Goal: Information Seeking & Learning: Learn about a topic

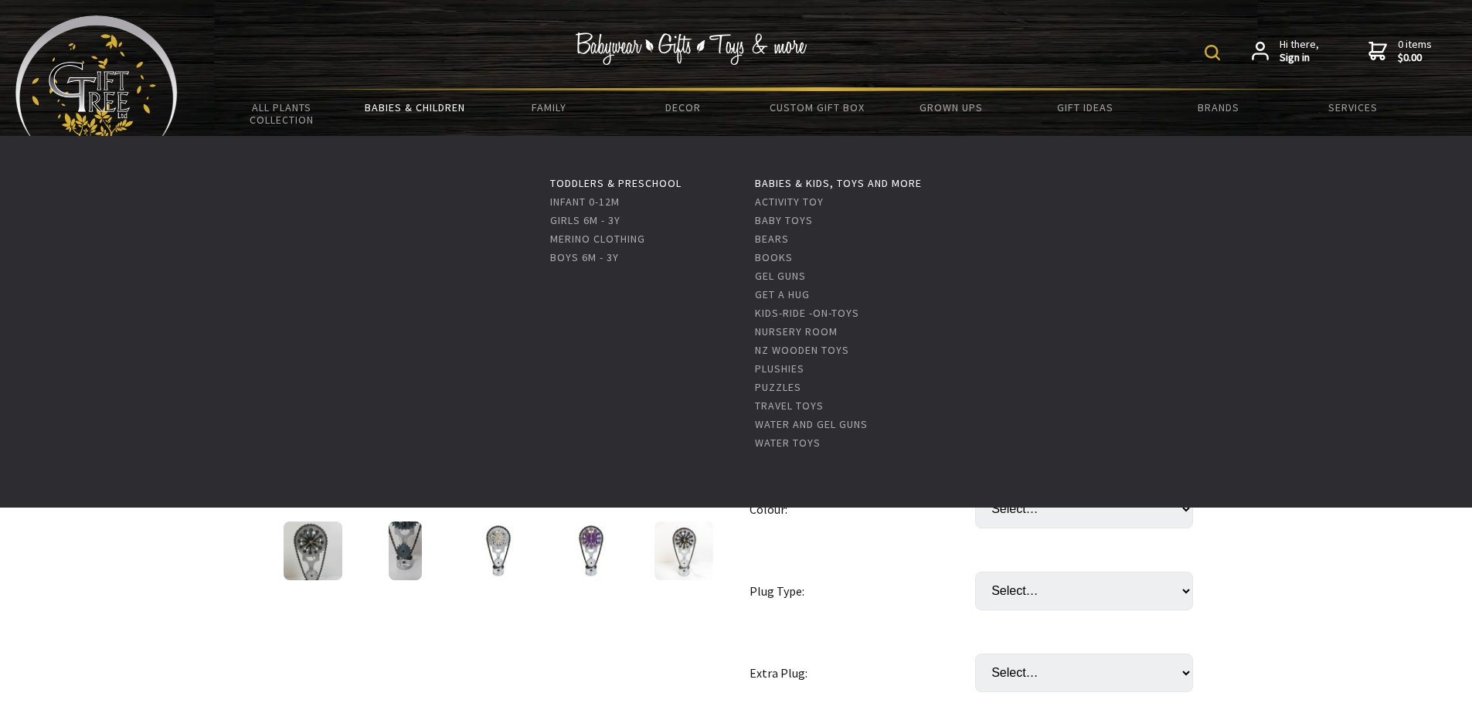
click at [409, 108] on link "Babies & Children" at bounding box center [415, 107] width 134 height 32
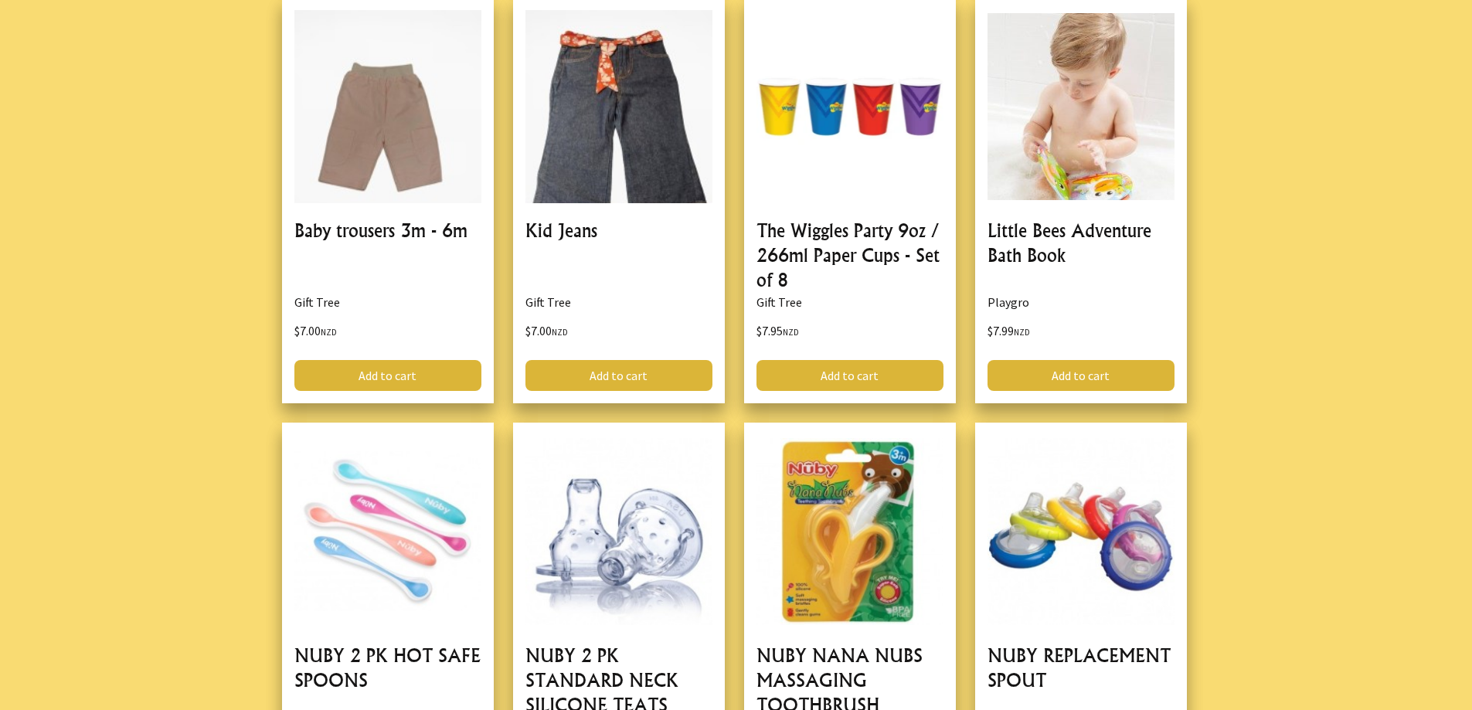
scroll to position [927, 0]
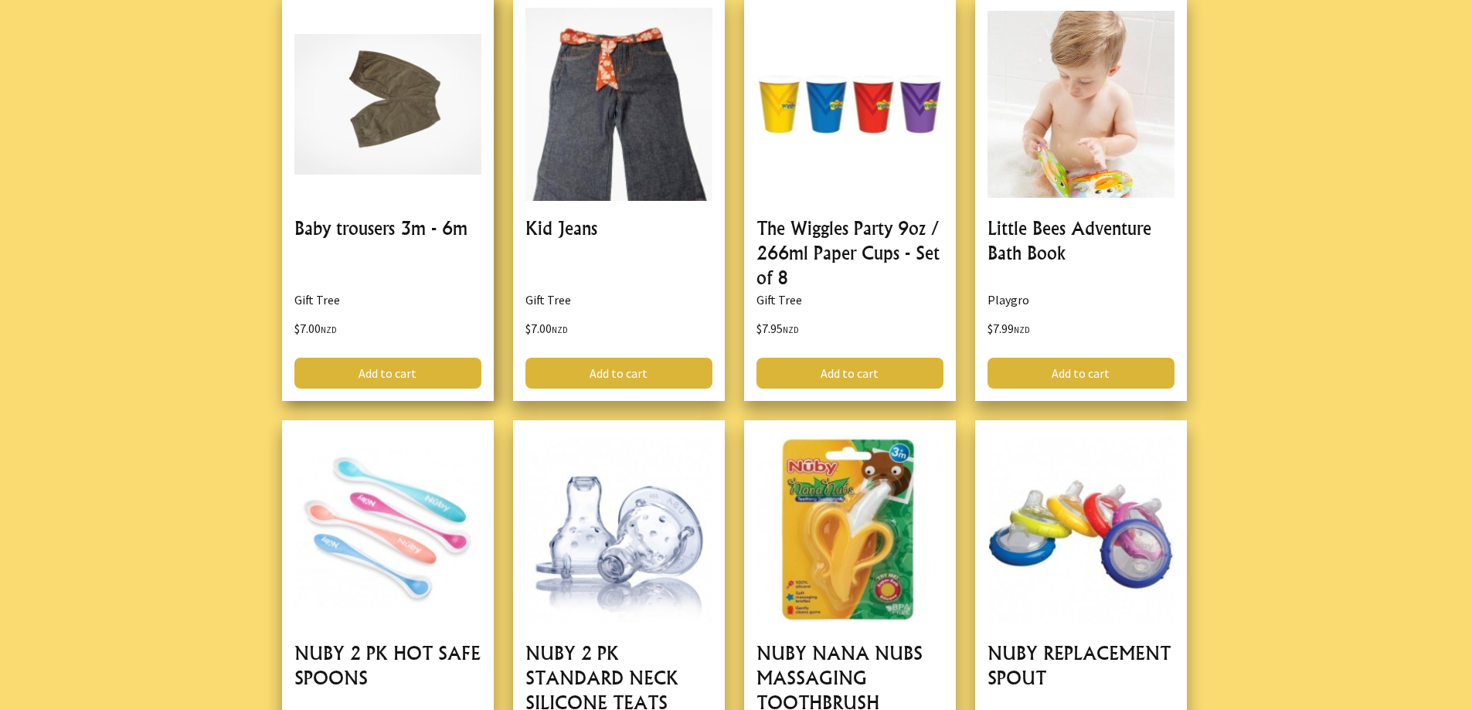
click at [394, 230] on link at bounding box center [388, 198] width 212 height 406
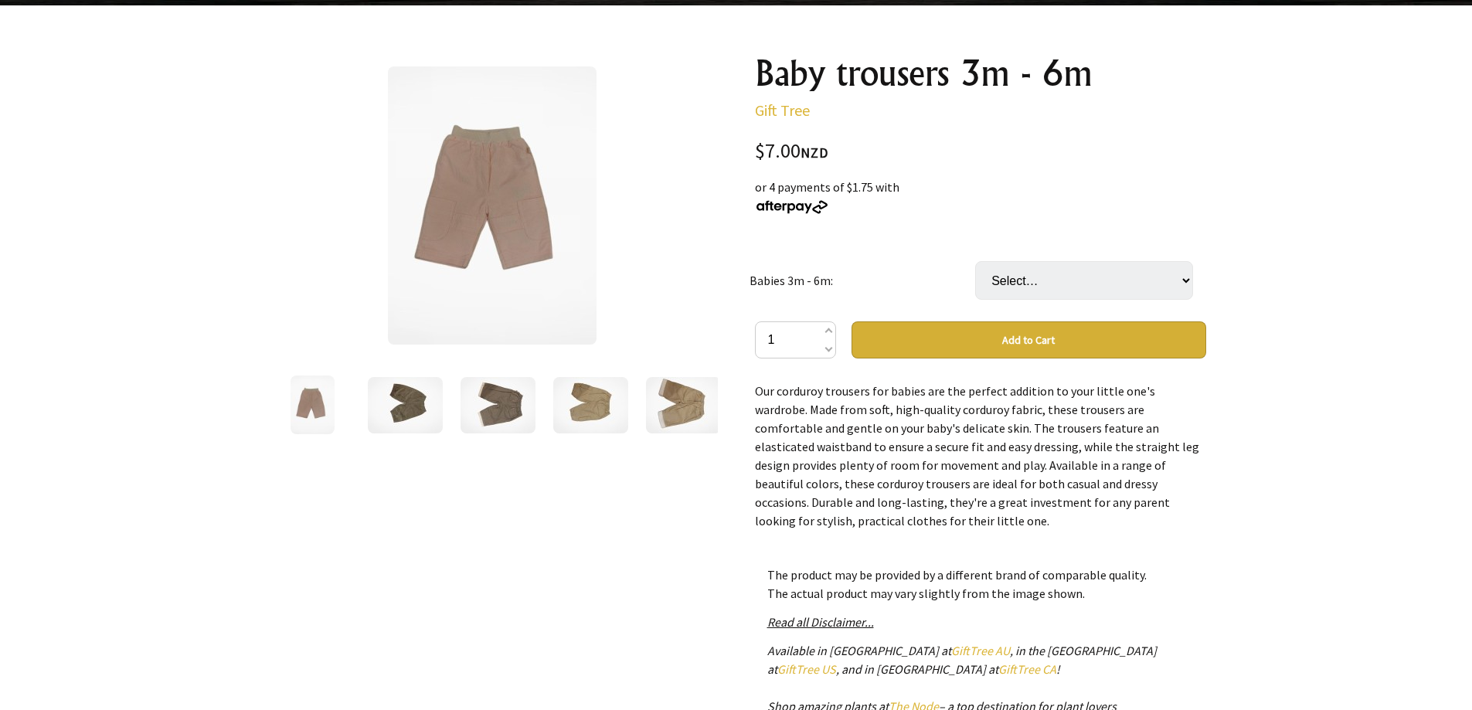
scroll to position [154, 0]
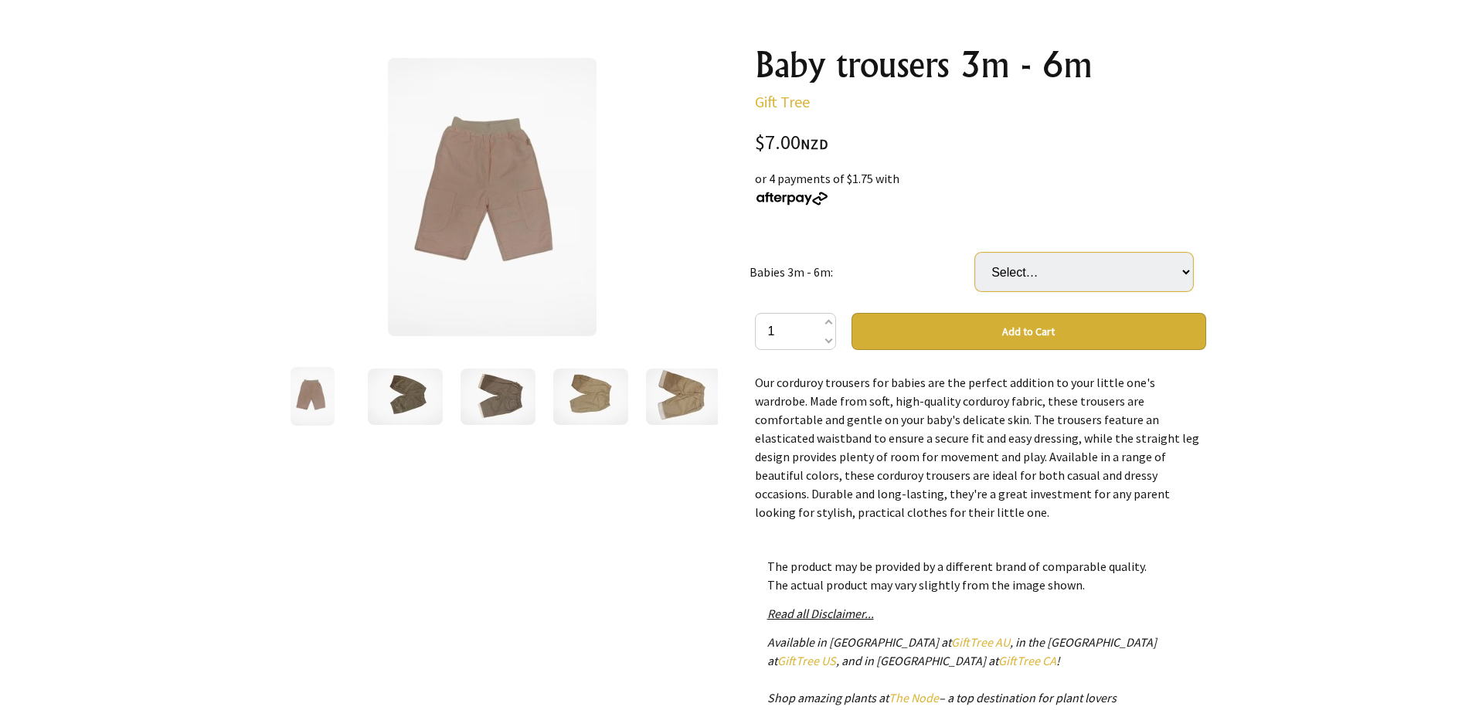
click at [1170, 274] on select "Select… White Brown Purple Cream Green Pink" at bounding box center [1084, 272] width 218 height 39
select select "Brown"
click at [975, 253] on select "Select… White Brown Purple Cream Green Pink" at bounding box center [1084, 272] width 218 height 39
click at [1154, 271] on select "Select… White Brown Purple Cream Green Pink" at bounding box center [1084, 272] width 218 height 39
select select "Cream"
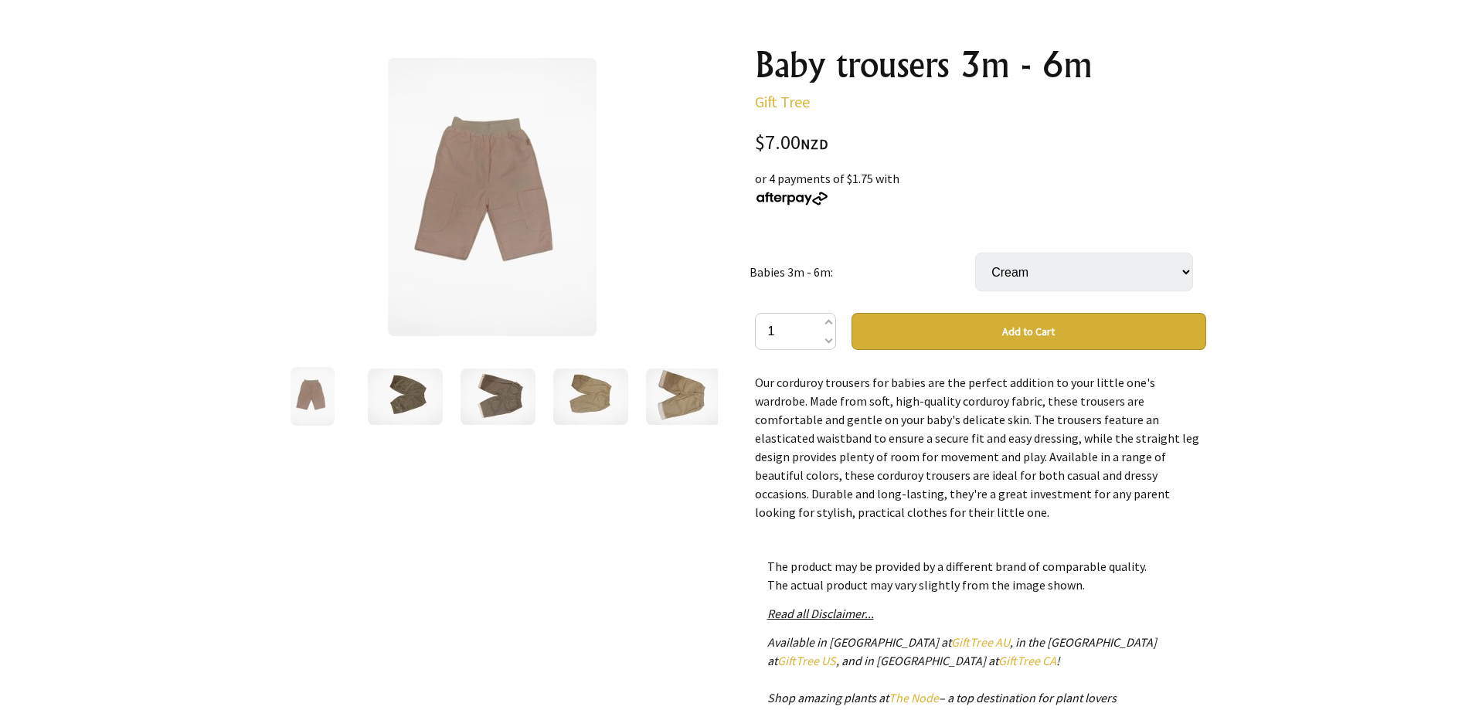
click at [975, 253] on select "Select… White Brown Purple Cream Green Pink" at bounding box center [1084, 272] width 218 height 39
click at [1172, 272] on select "Select… White Brown Purple Cream Green Pink" at bounding box center [1084, 272] width 218 height 39
select select "Green"
click at [975, 253] on select "Select… White Brown Purple Cream Green Pink" at bounding box center [1084, 272] width 218 height 39
click at [300, 392] on img at bounding box center [312, 396] width 44 height 59
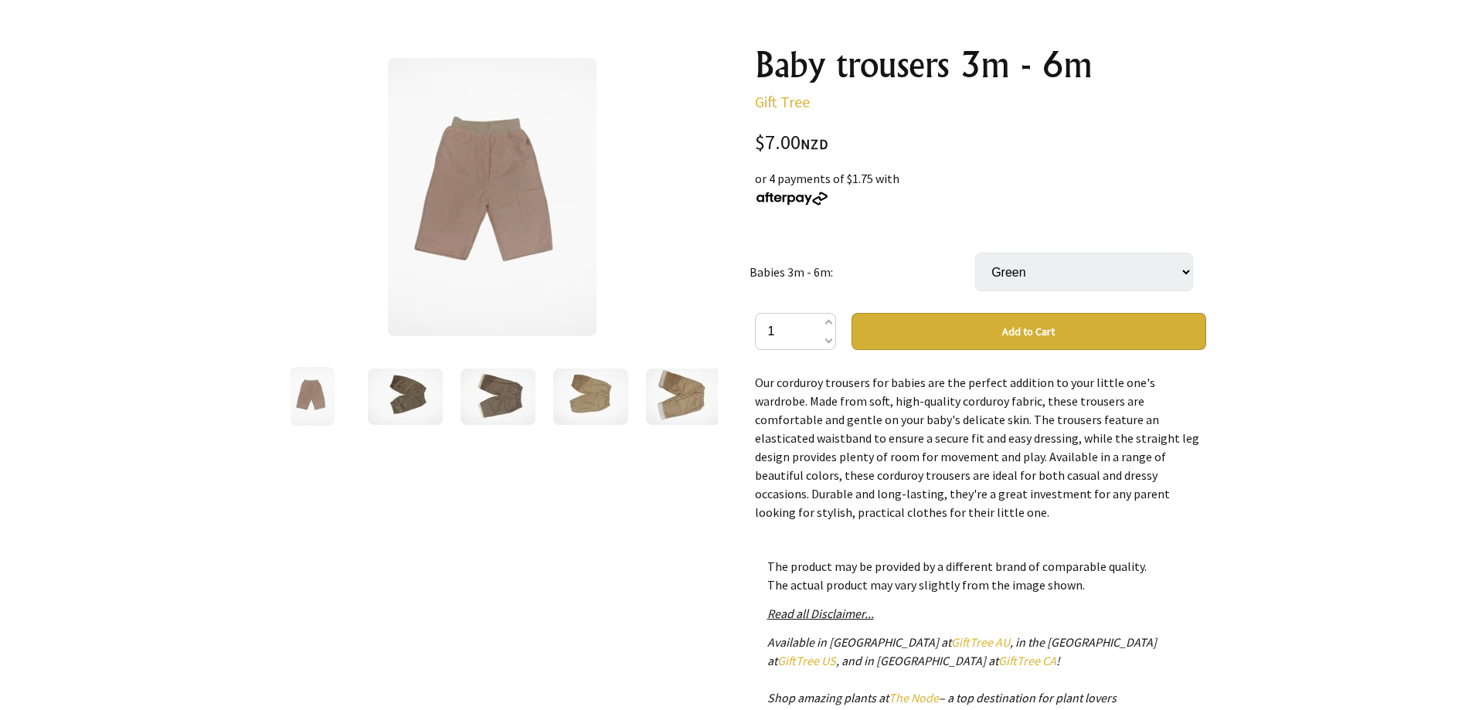
click at [398, 379] on img at bounding box center [405, 396] width 75 height 56
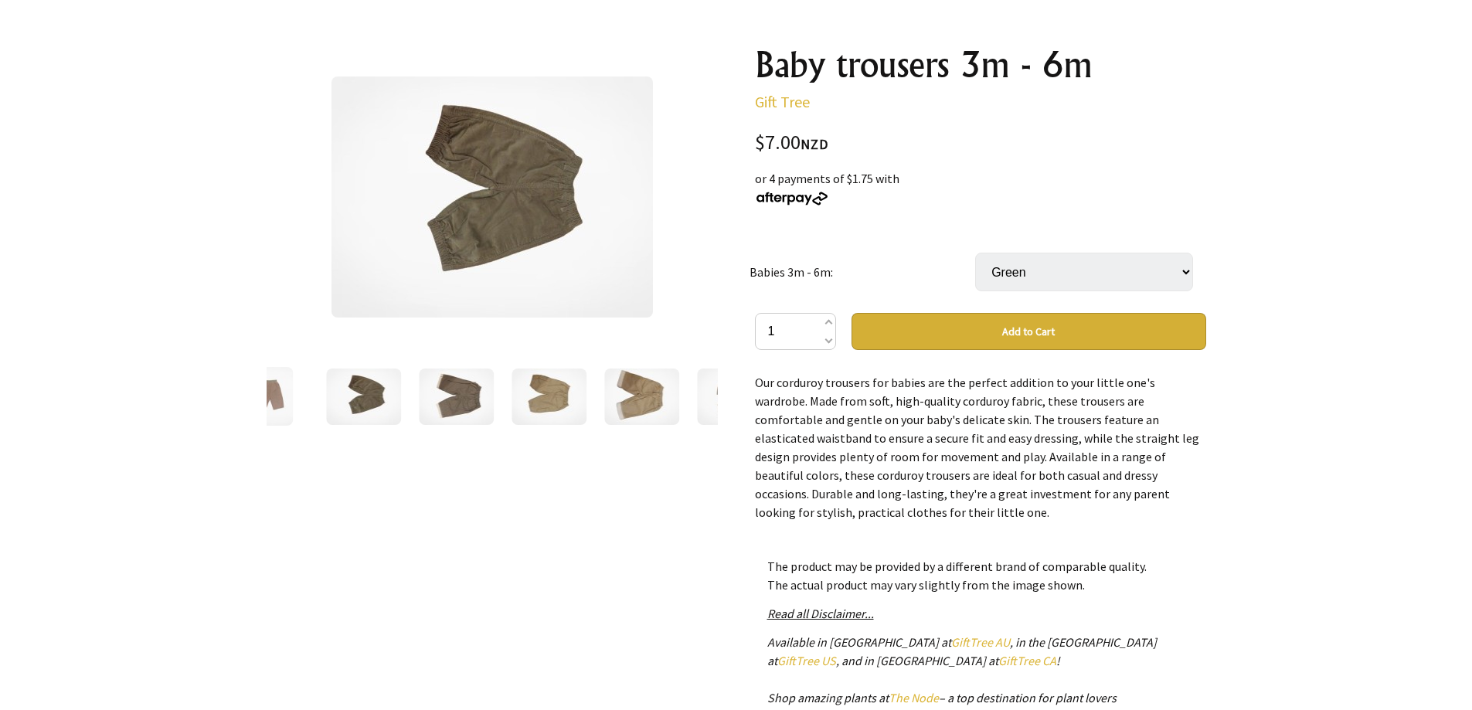
click at [452, 406] on img at bounding box center [456, 396] width 75 height 56
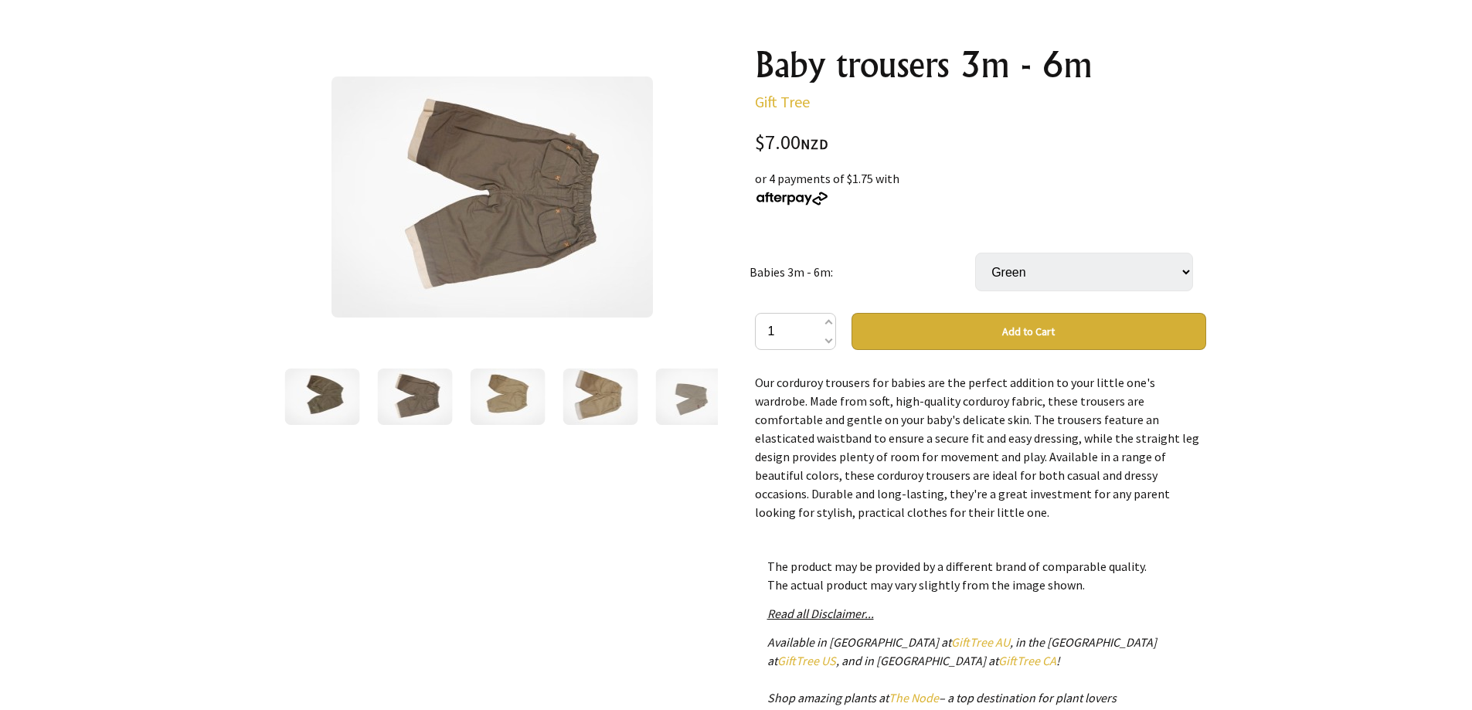
click at [325, 403] on img at bounding box center [322, 396] width 75 height 56
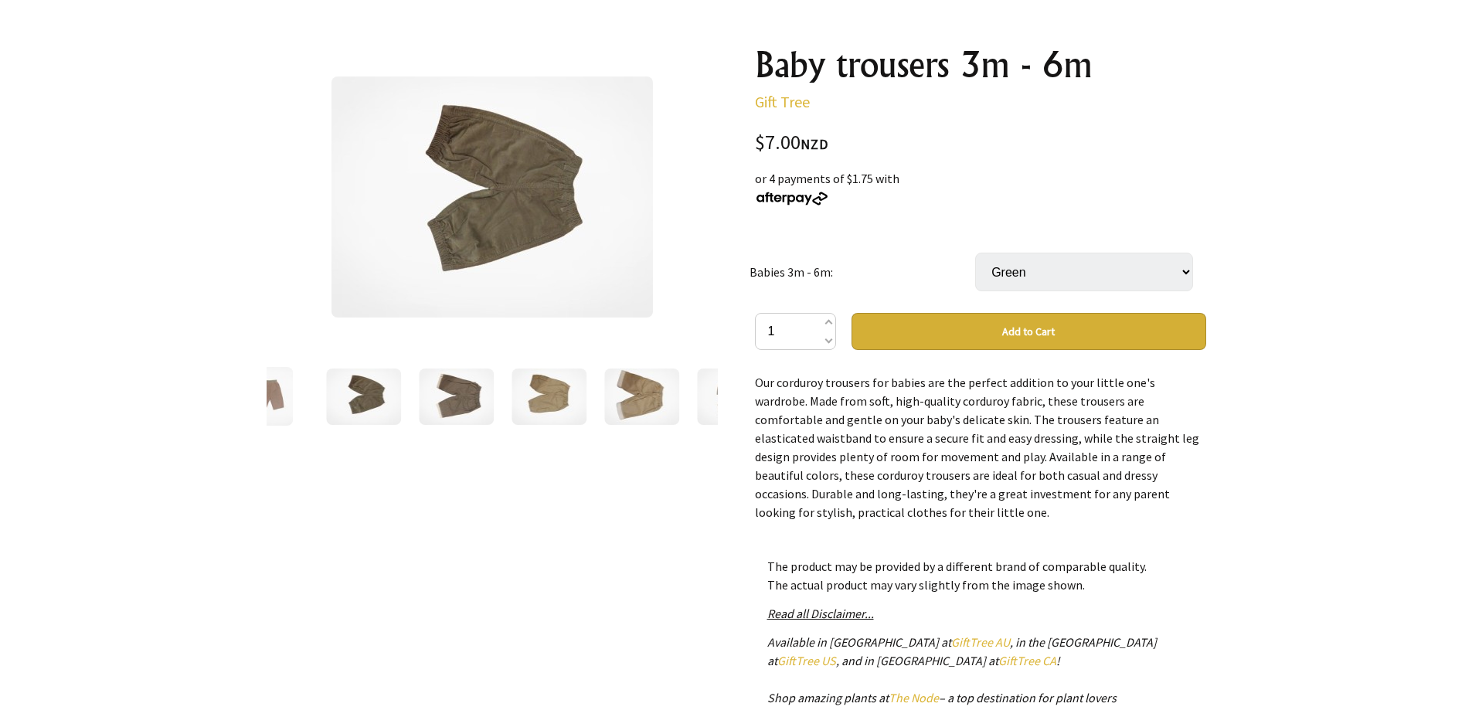
click at [461, 400] on img at bounding box center [456, 396] width 75 height 56
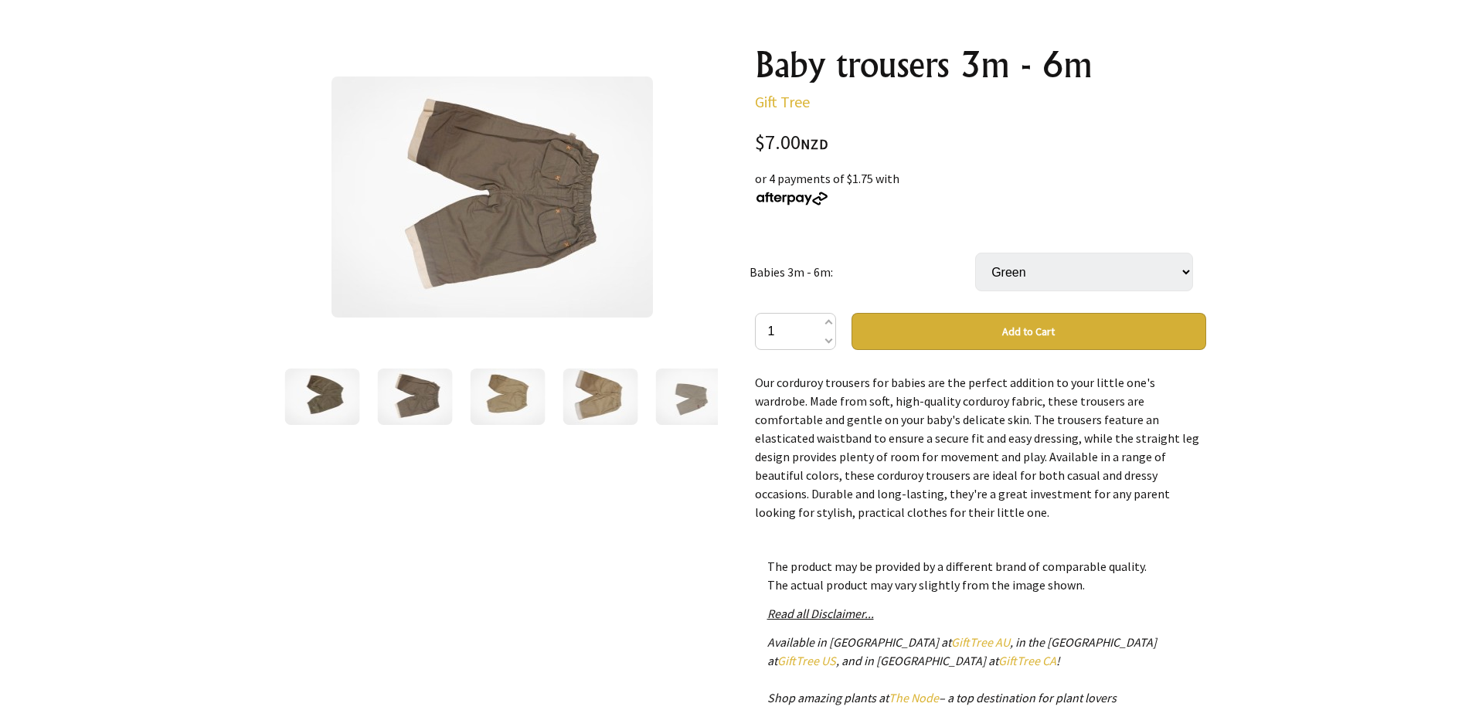
click at [494, 402] on img at bounding box center [507, 396] width 75 height 56
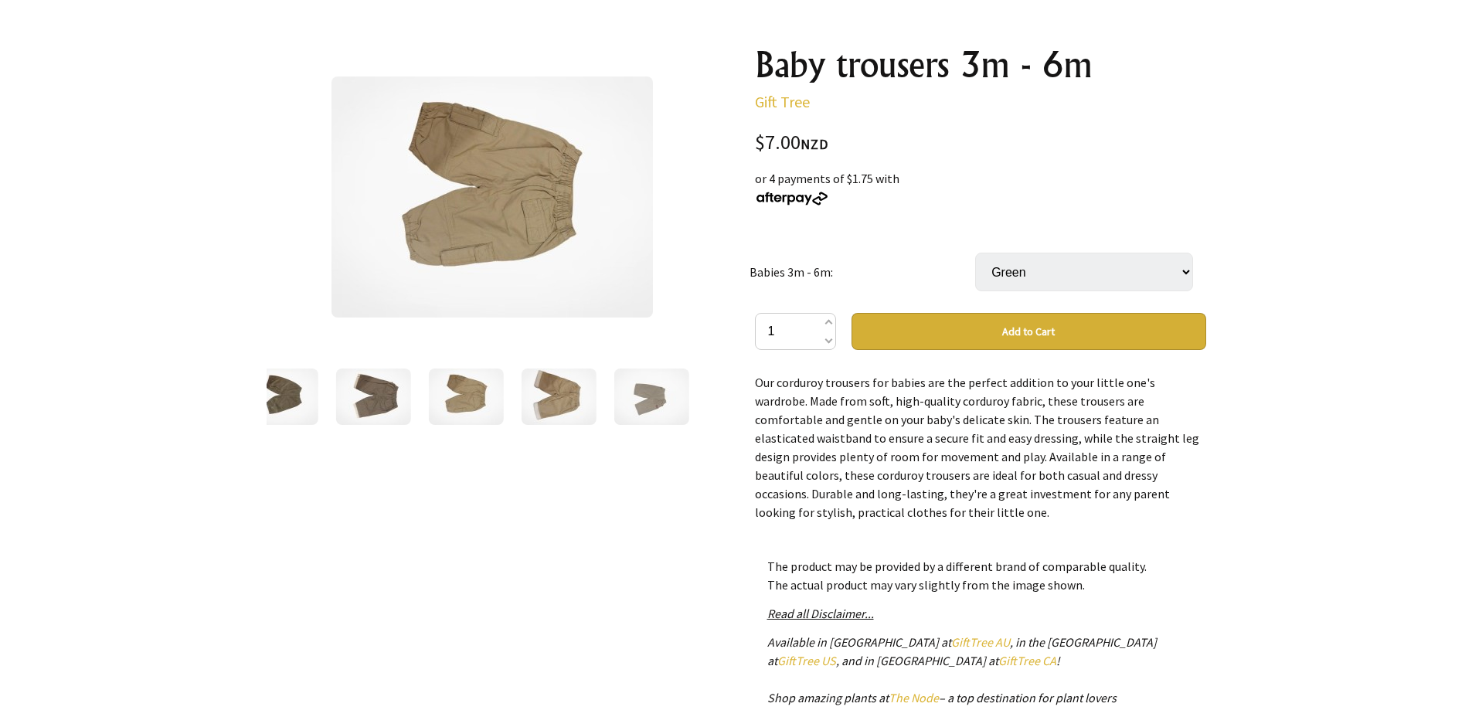
click at [540, 405] on img at bounding box center [558, 396] width 75 height 56
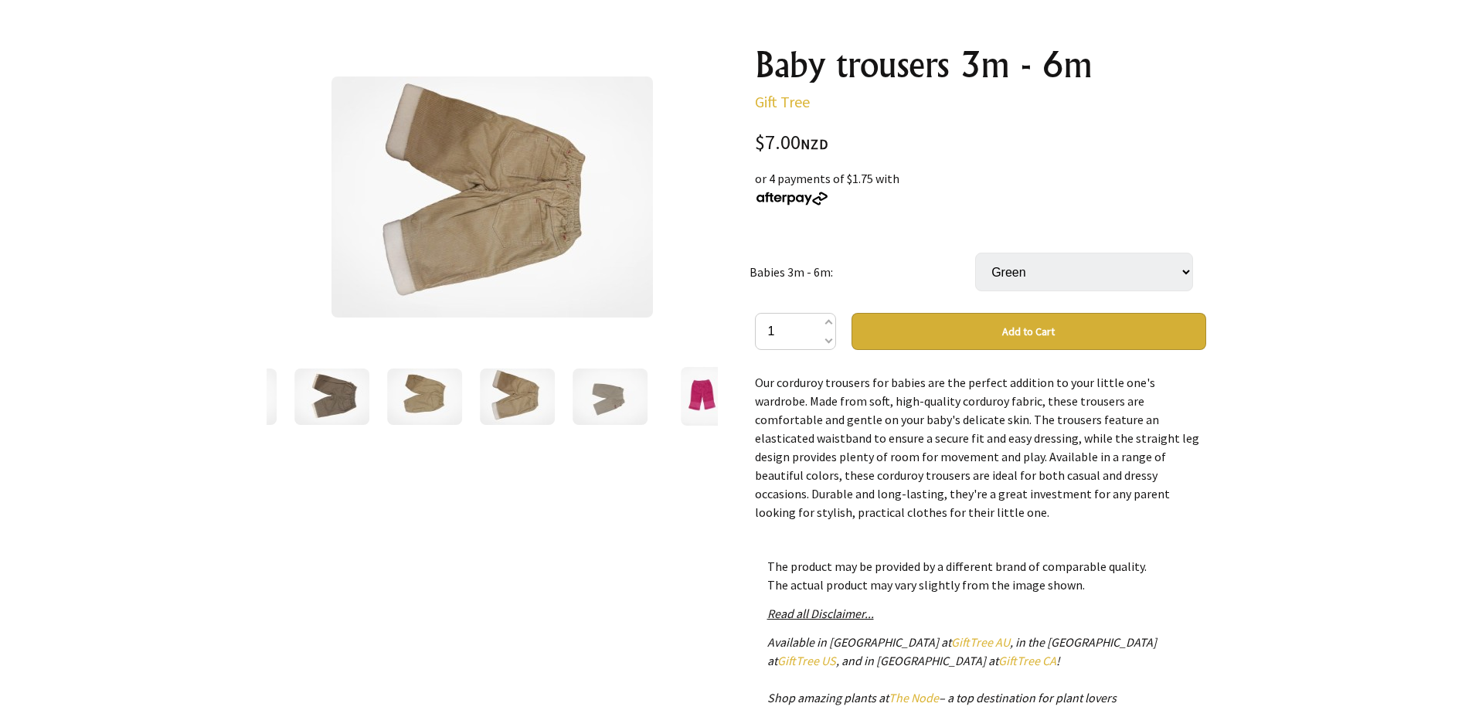
click at [605, 411] on img at bounding box center [609, 396] width 75 height 56
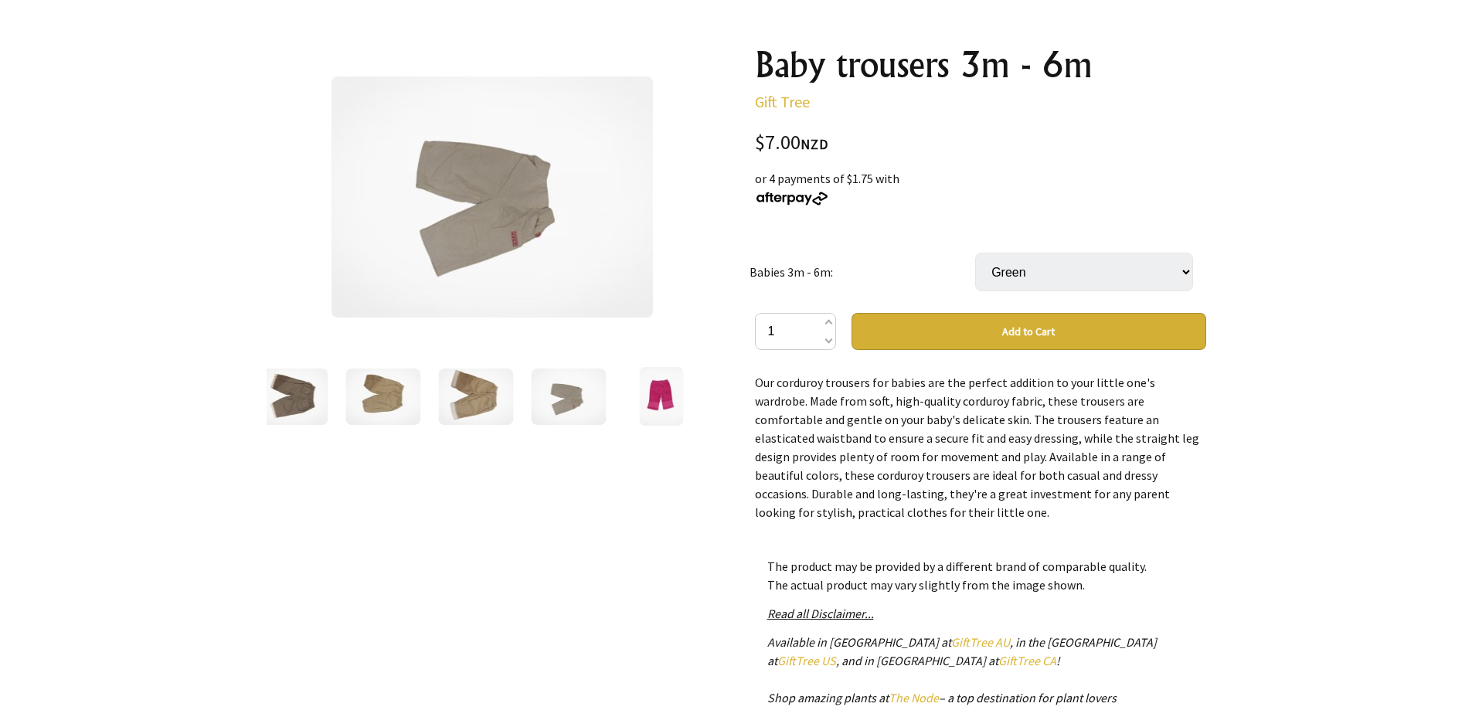
click at [652, 396] on img at bounding box center [661, 396] width 44 height 59
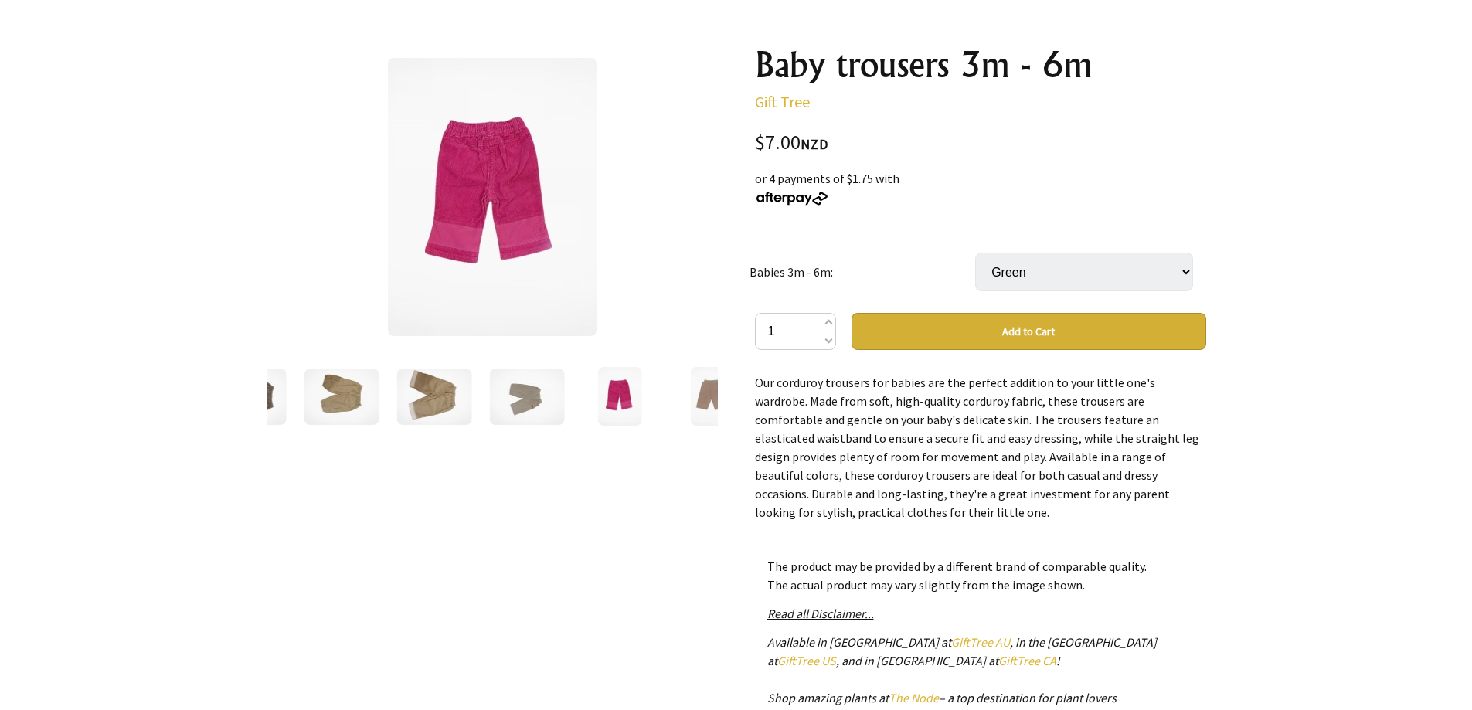
click at [701, 389] on img at bounding box center [713, 396] width 44 height 59
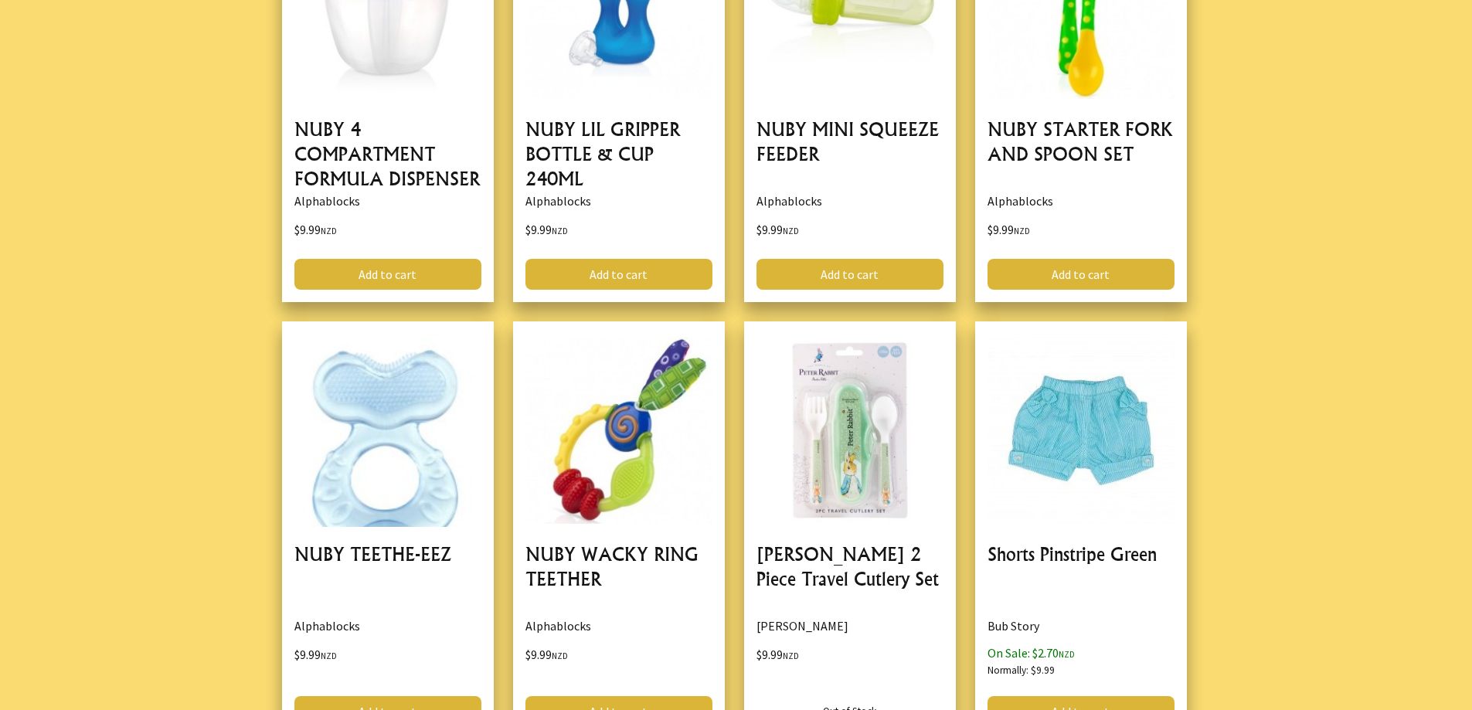
scroll to position [4094, 0]
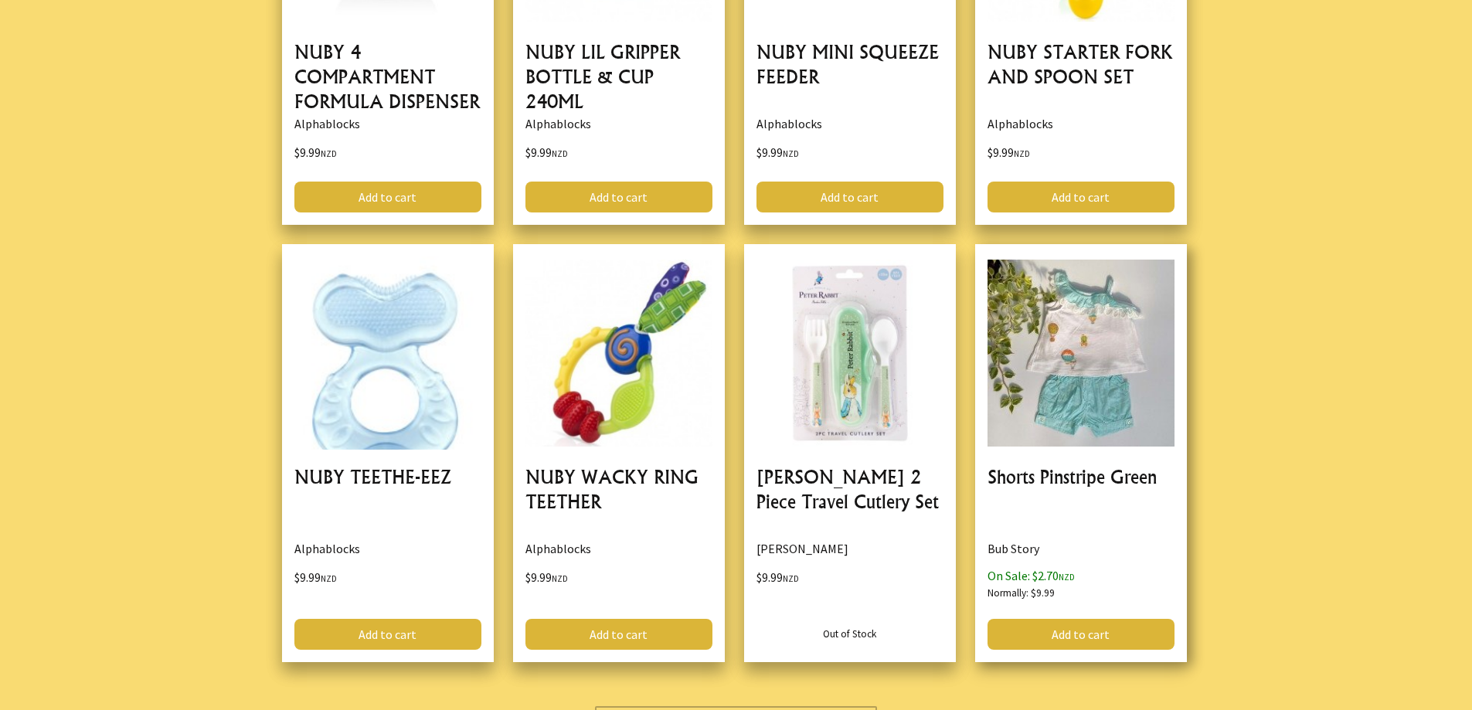
click at [1105, 401] on link at bounding box center [1081, 452] width 212 height 417
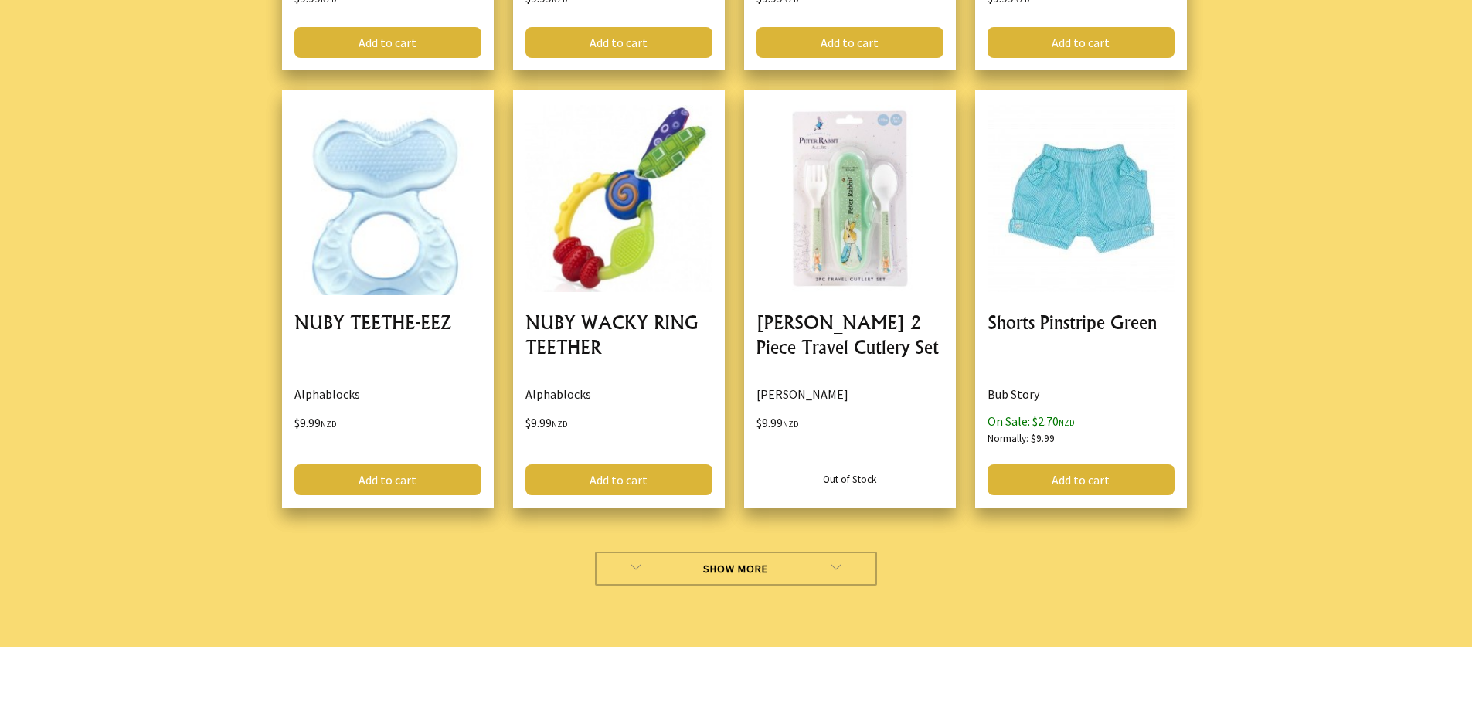
click at [779, 559] on link "Show More" at bounding box center [736, 569] width 282 height 34
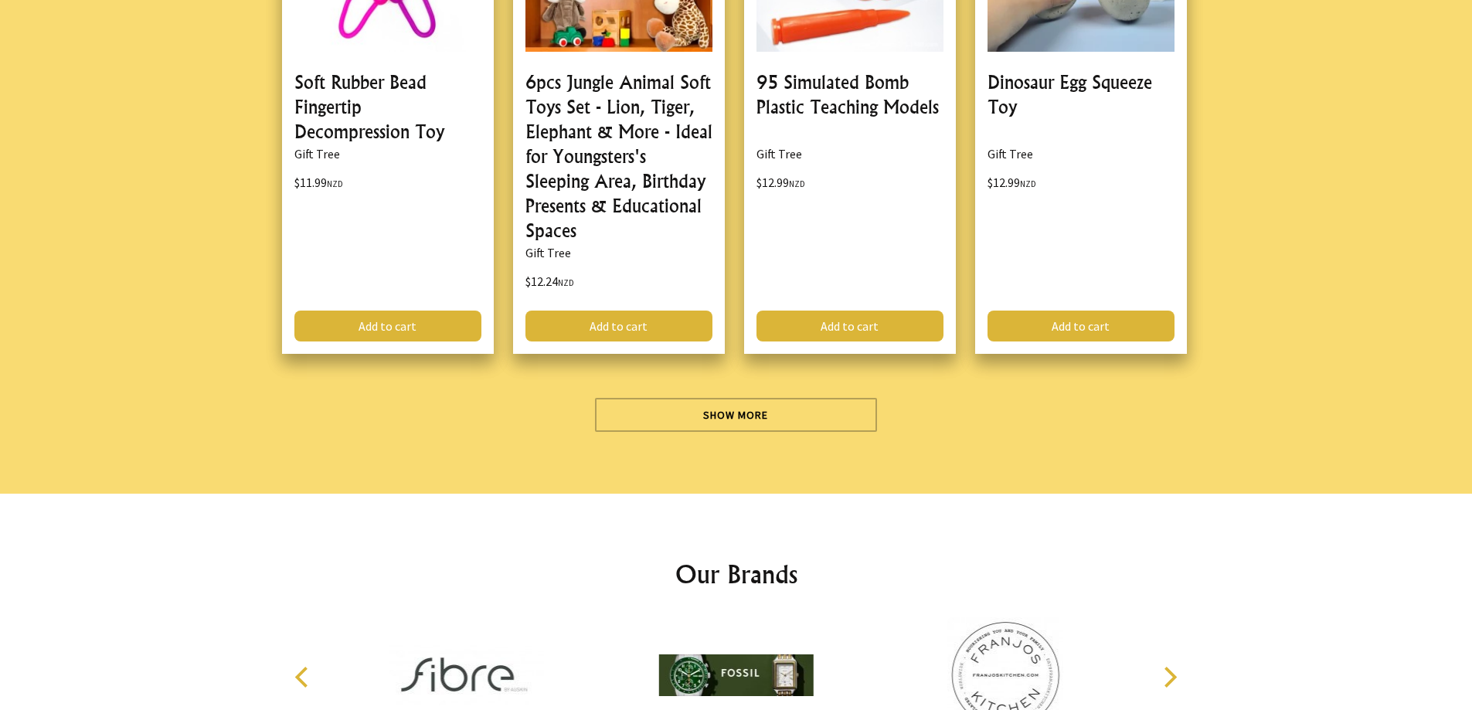
scroll to position [8961, 0]
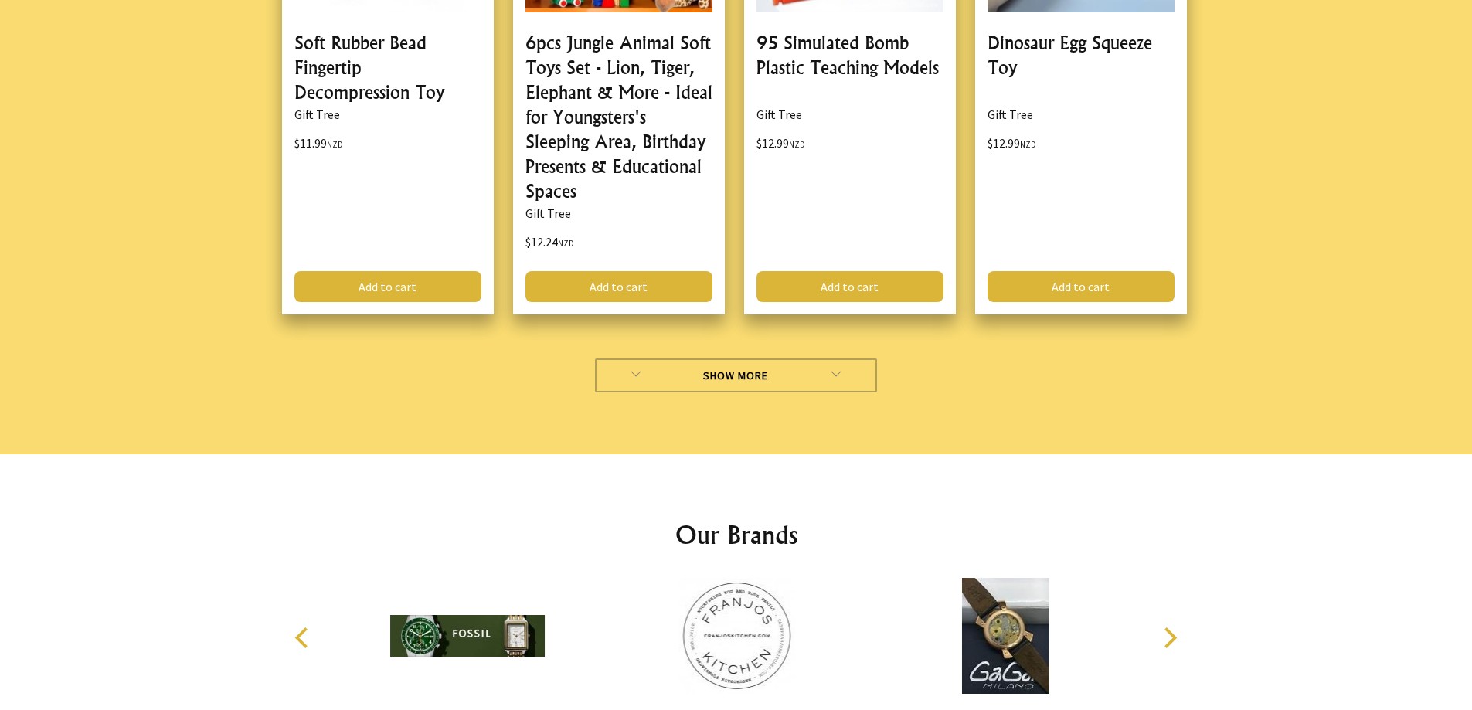
click at [796, 375] on link "Show More" at bounding box center [736, 375] width 282 height 34
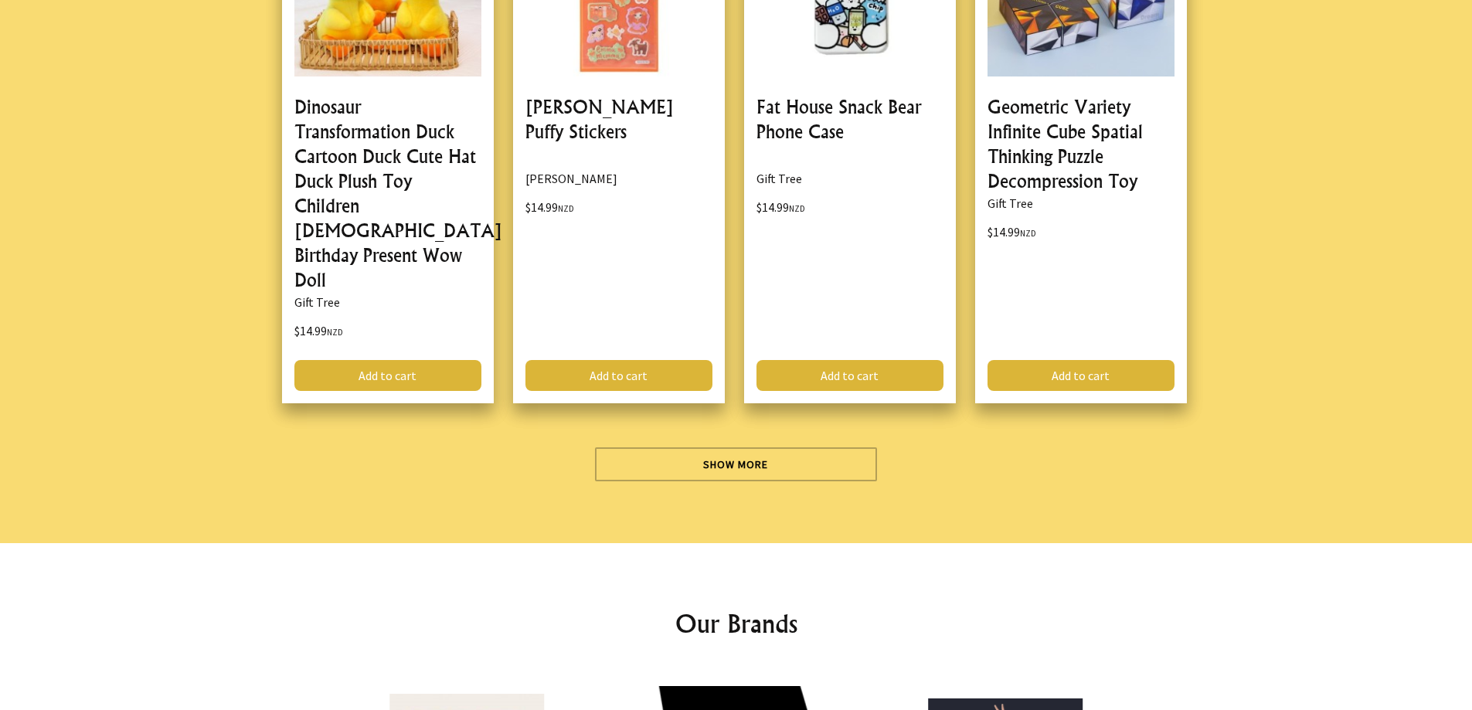
scroll to position [13596, 0]
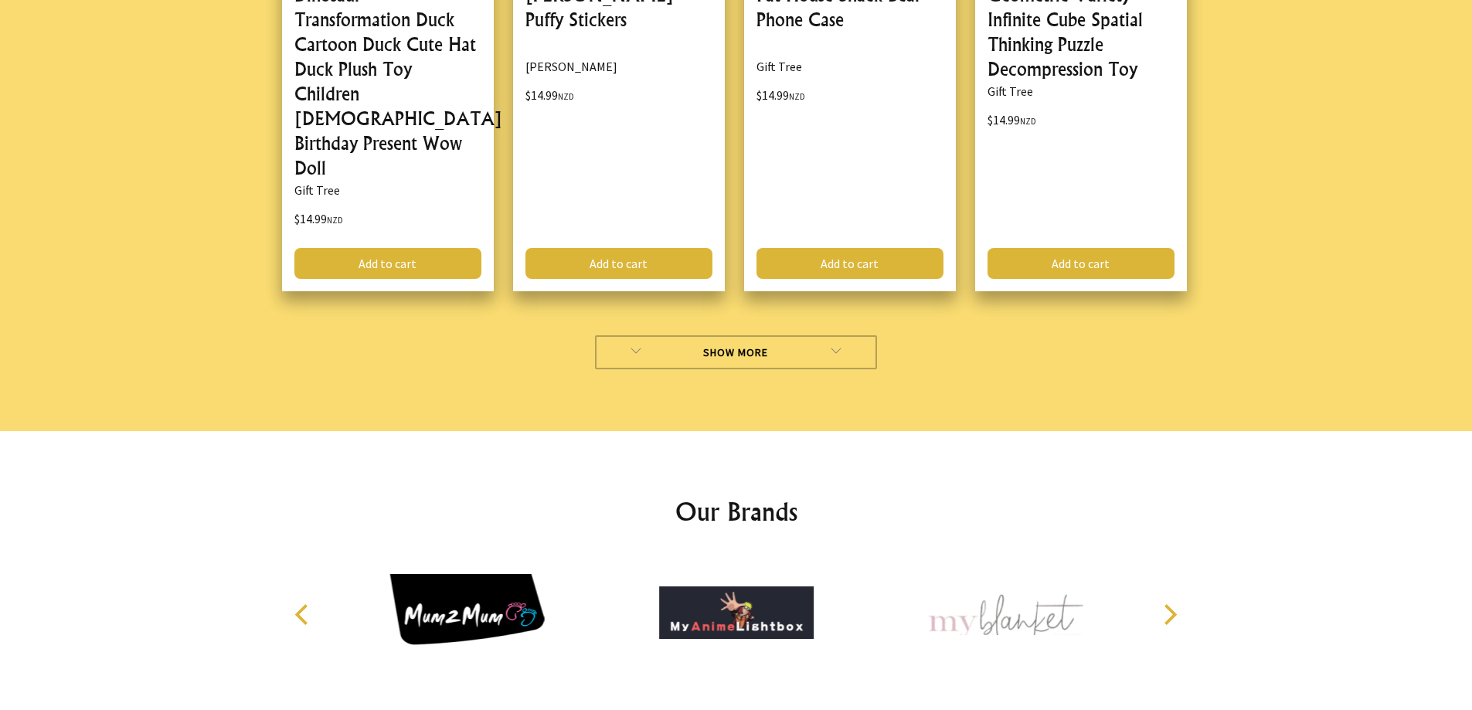
click at [830, 335] on link "Show More" at bounding box center [736, 352] width 282 height 34
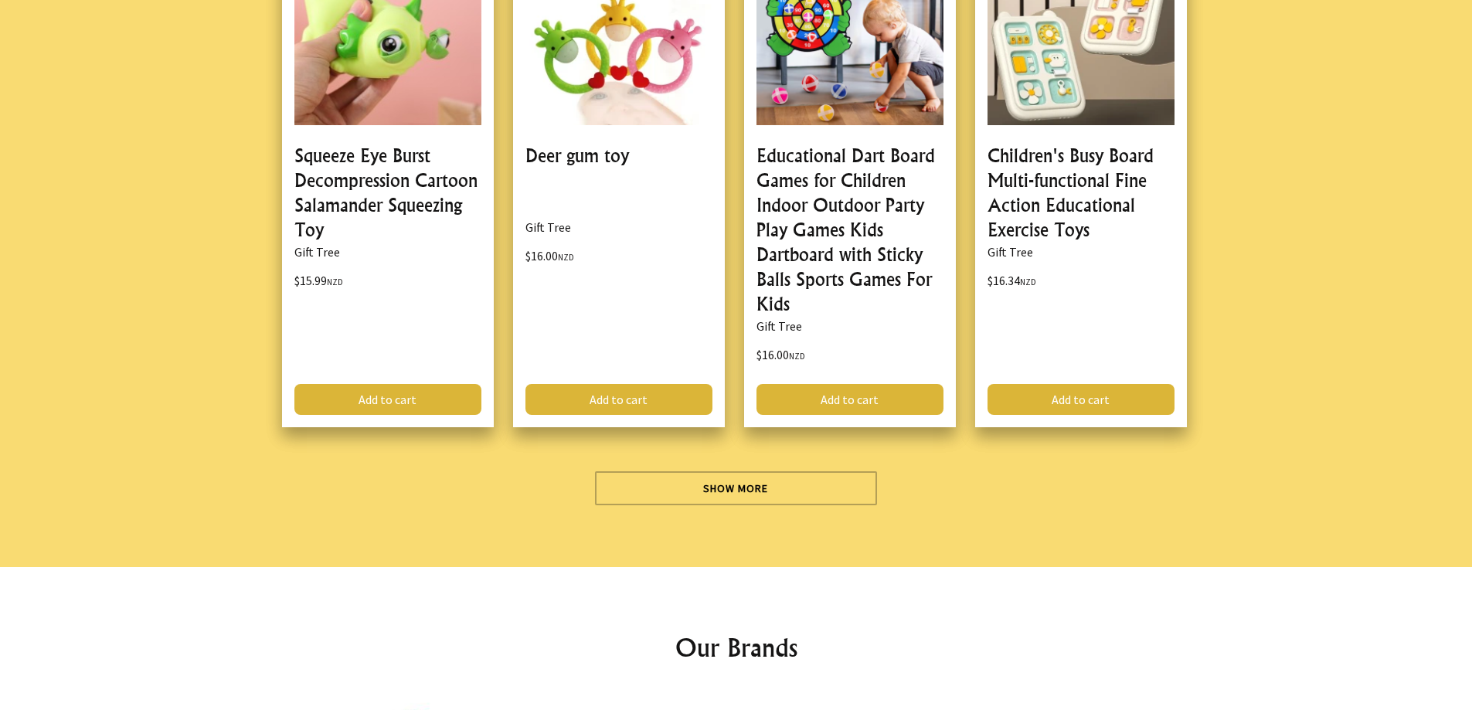
scroll to position [17999, 0]
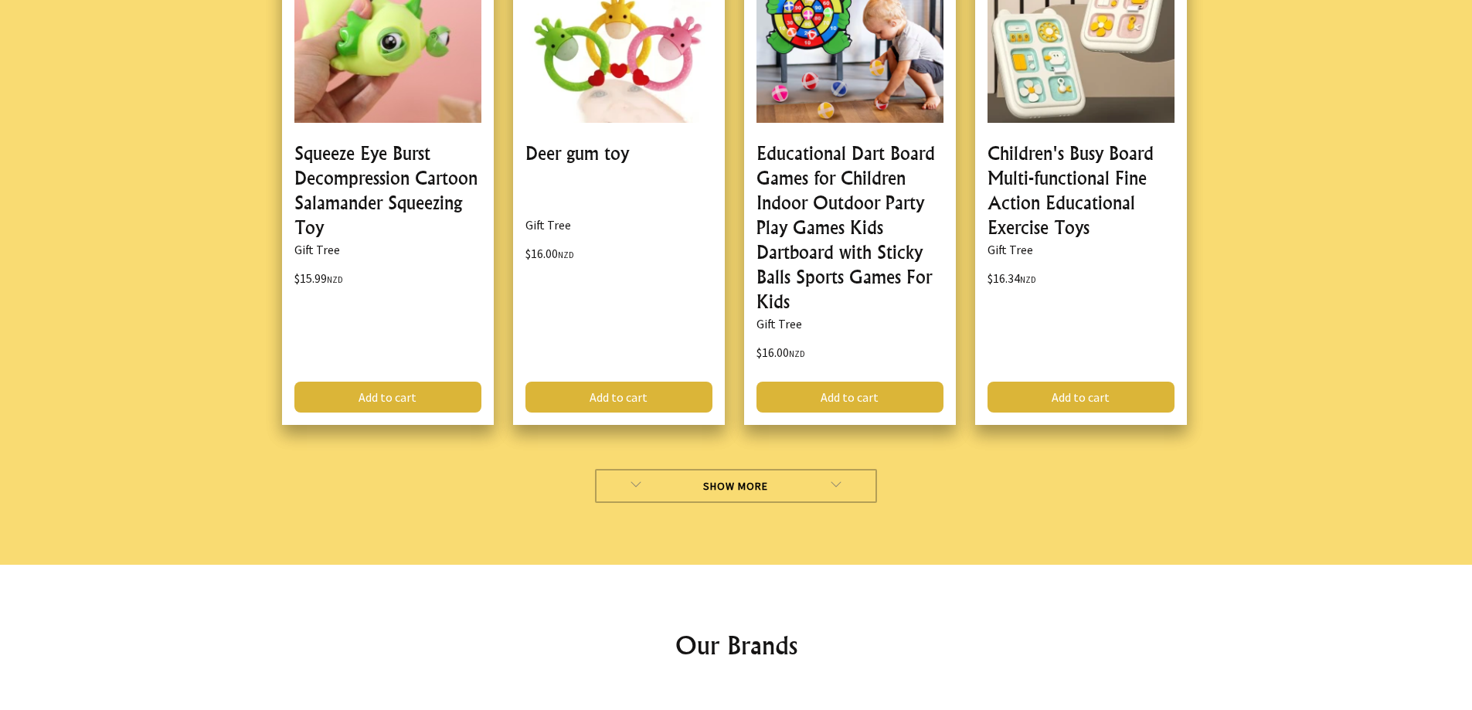
click at [725, 469] on link "Show More" at bounding box center [736, 486] width 282 height 34
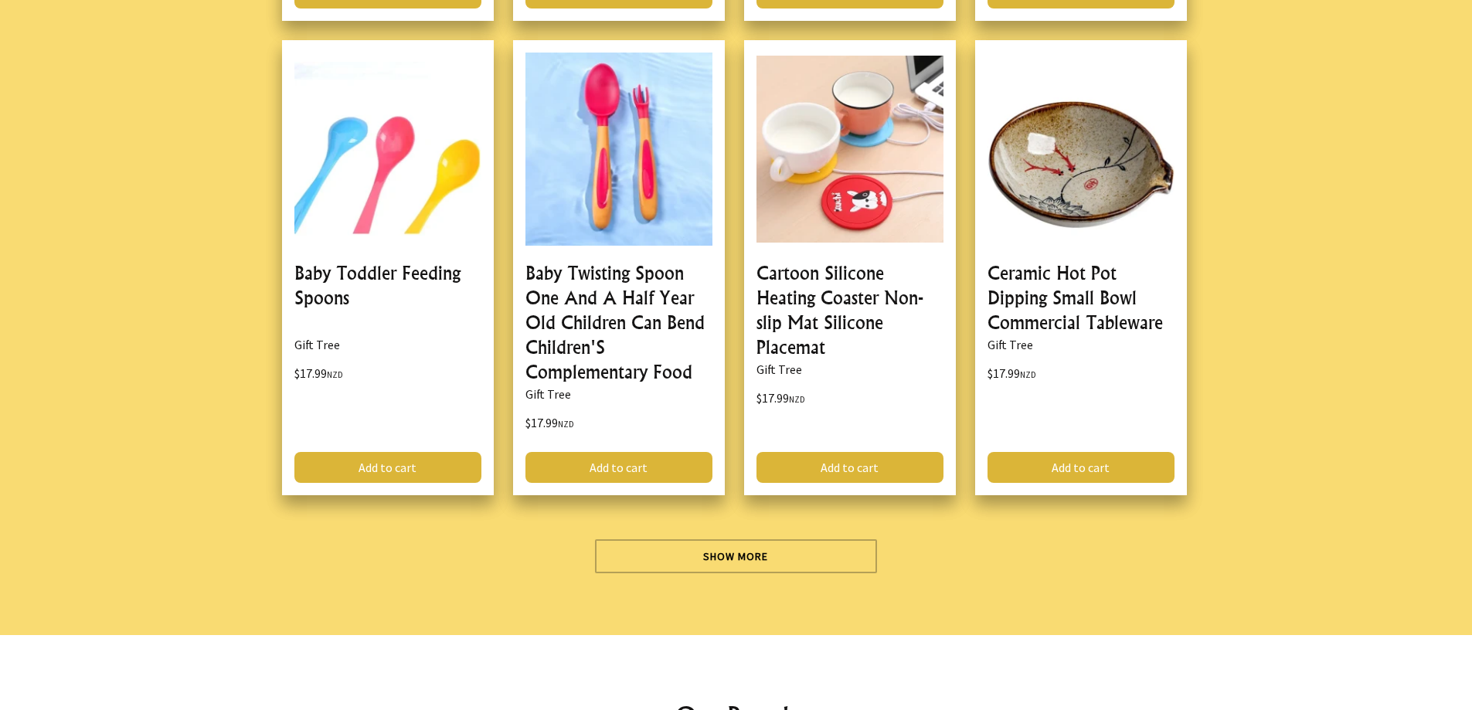
scroll to position [22479, 0]
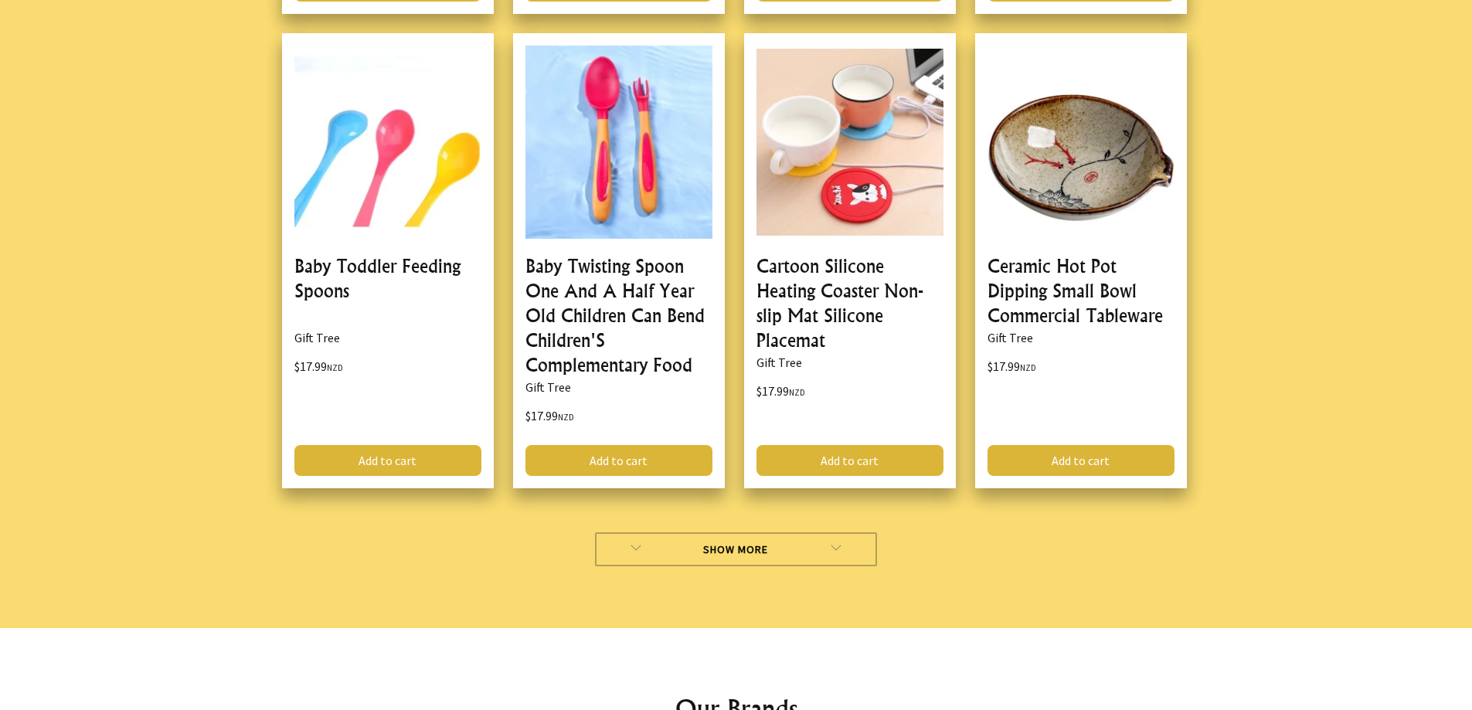
click at [807, 532] on link "Show More" at bounding box center [736, 549] width 282 height 34
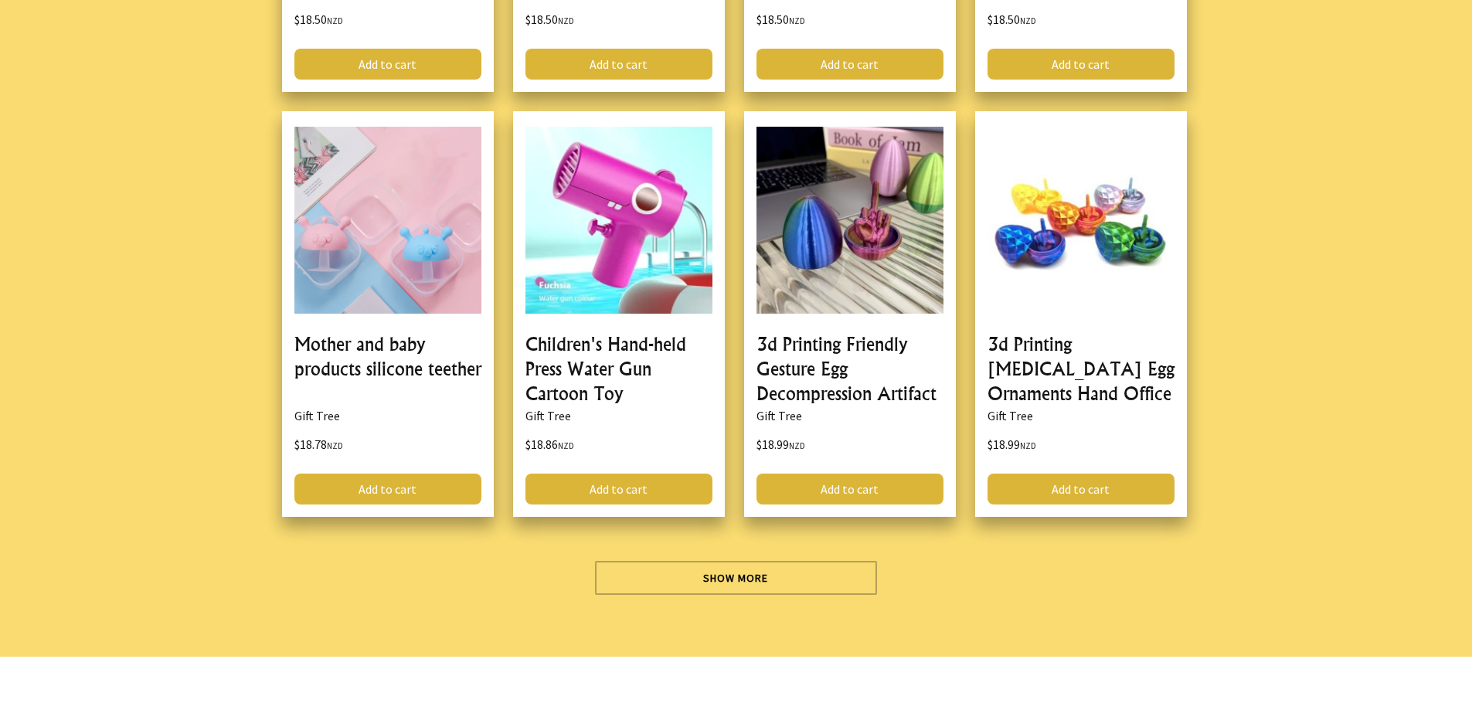
scroll to position [26883, 0]
